Goal: Information Seeking & Learning: Learn about a topic

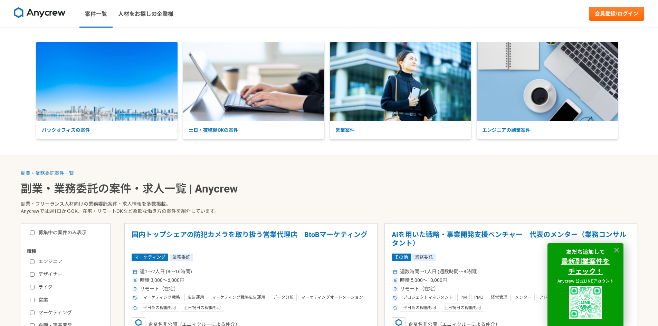
drag, startPoint x: 191, startPoint y: 241, endPoint x: 161, endPoint y: 50, distance: 193.4
click at [136, 15] on link "人材をお探しの企業様" at bounding box center [146, 14] width 66 height 28
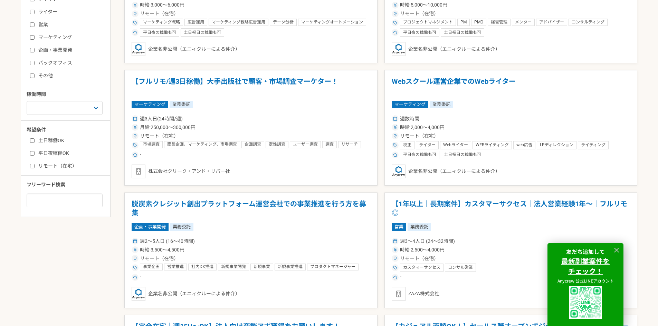
scroll to position [276, 0]
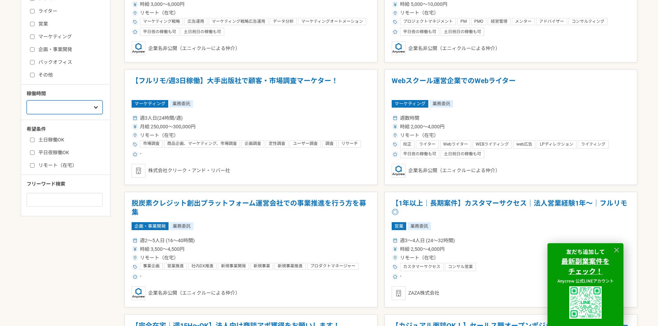
click at [87, 113] on select "週1人日（8時間）以下 週2人日（16時間）以下 週3人日（24時間）以下 週4人日（32時間）以下 週5人日（40時間）以下" at bounding box center [65, 108] width 76 height 14
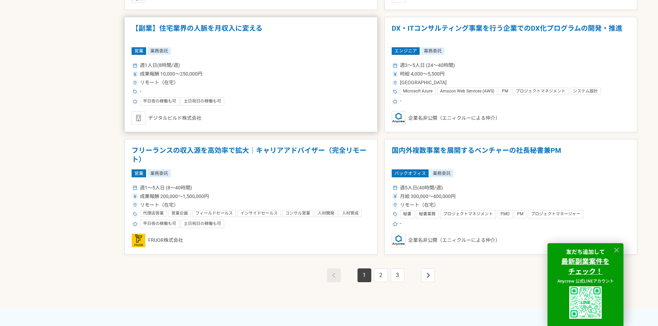
scroll to position [1278, 0]
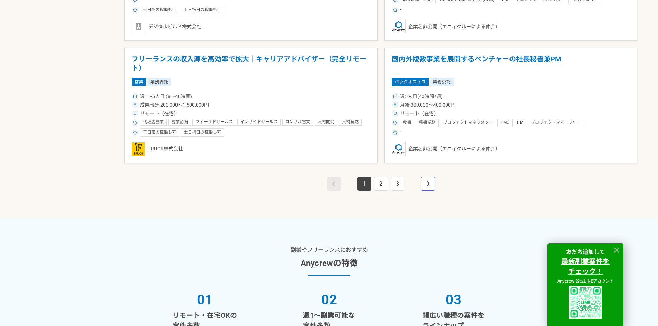
click at [429, 183] on icon "pagination" at bounding box center [427, 184] width 3 height 6
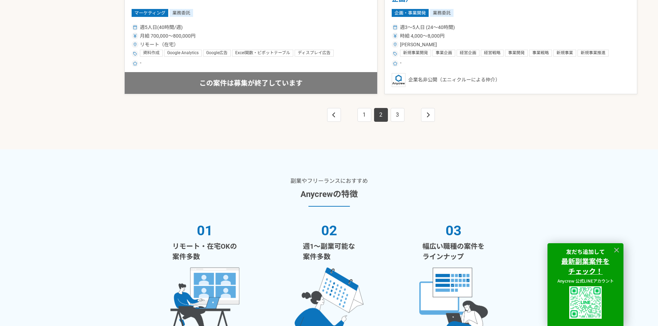
scroll to position [1071, 0]
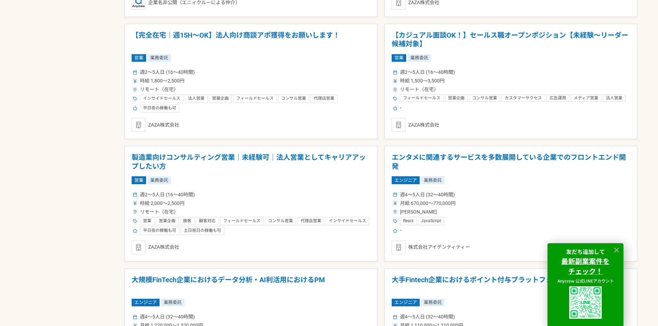
scroll to position [1557, 0]
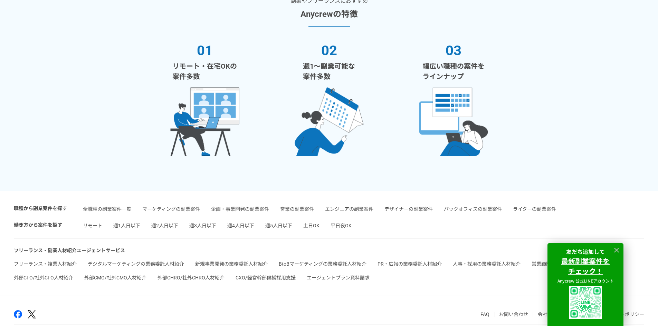
scroll to position [1557, 0]
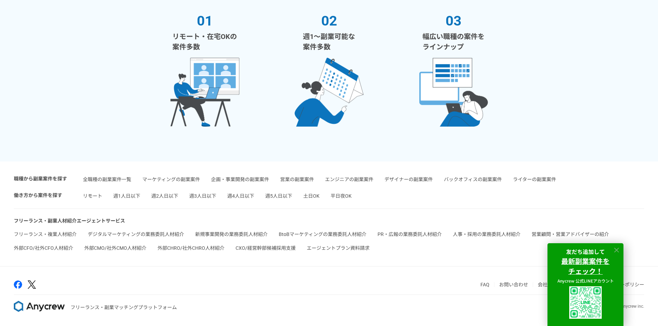
click at [614, 250] on icon at bounding box center [617, 251] width 8 height 8
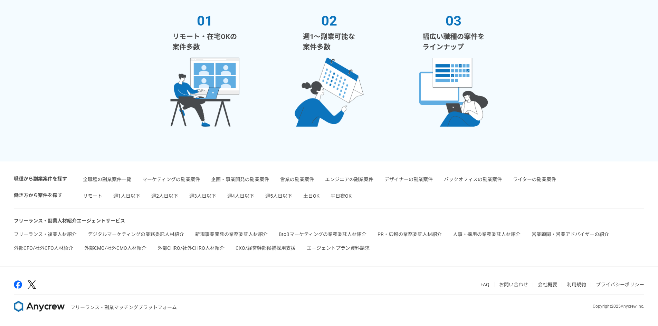
click at [551, 287] on link "会社概要" at bounding box center [547, 285] width 19 height 6
